Goal: Task Accomplishment & Management: Manage account settings

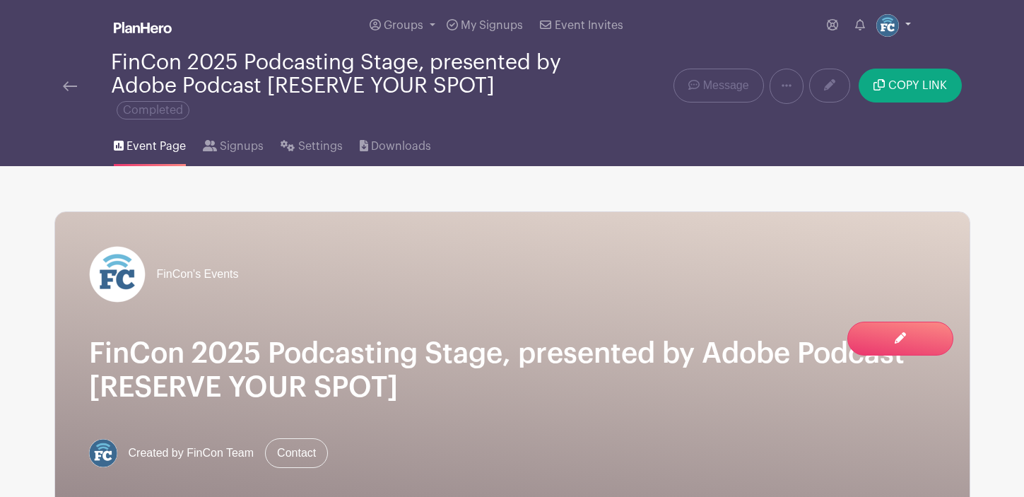
click at [908, 21] on link at bounding box center [894, 25] width 35 height 23
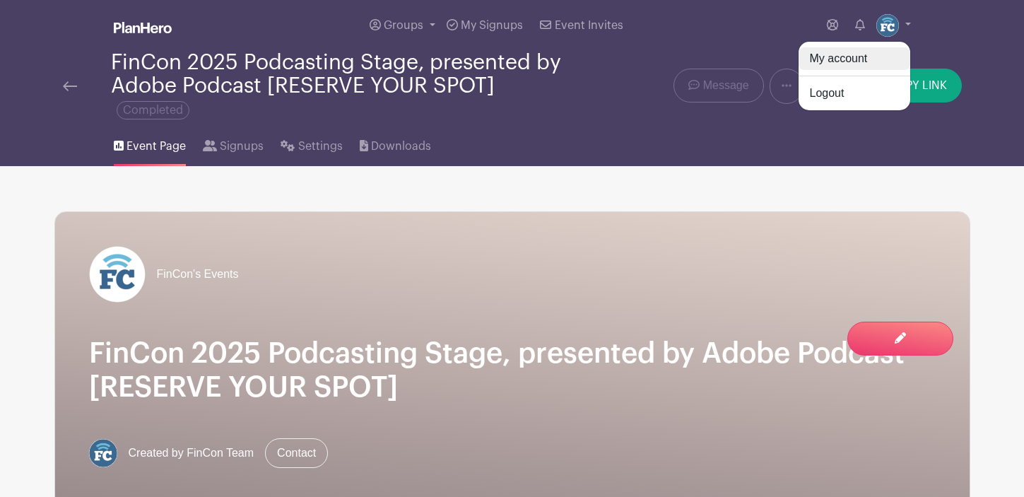
click at [850, 57] on link "My account" at bounding box center [855, 58] width 112 height 23
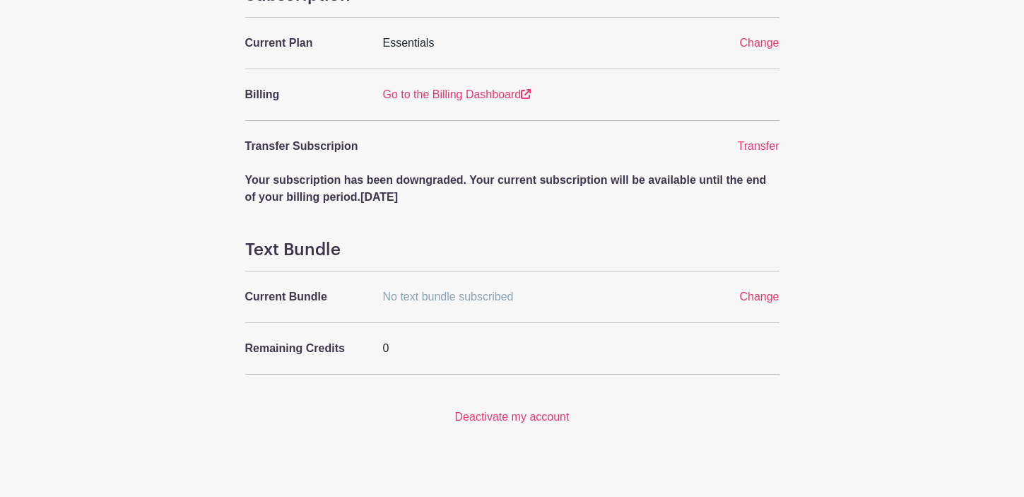
scroll to position [616, 0]
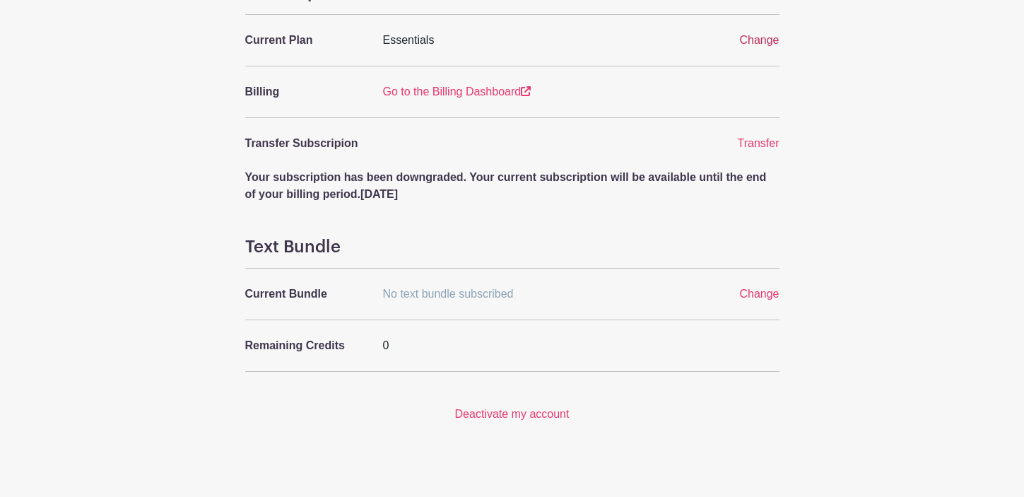
click at [758, 38] on span "Change" at bounding box center [759, 40] width 40 height 12
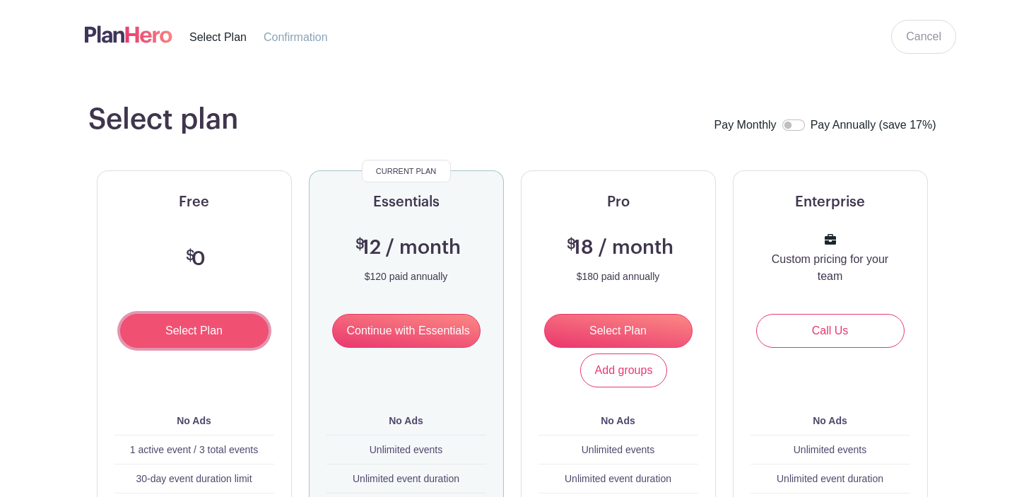
click at [181, 327] on input "Select Plan" at bounding box center [194, 331] width 148 height 34
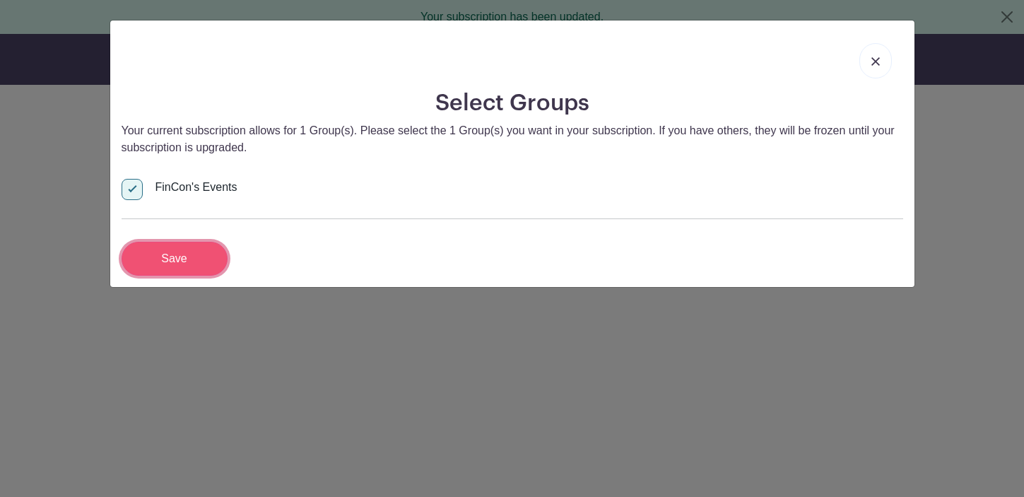
click at [180, 262] on input "Save" at bounding box center [175, 259] width 106 height 34
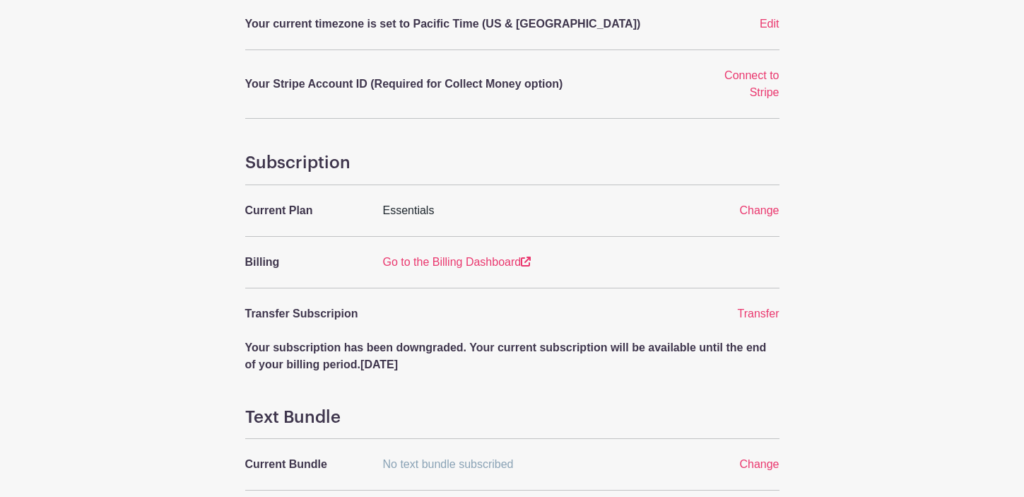
scroll to position [480, 0]
